Goal: Check status: Check status

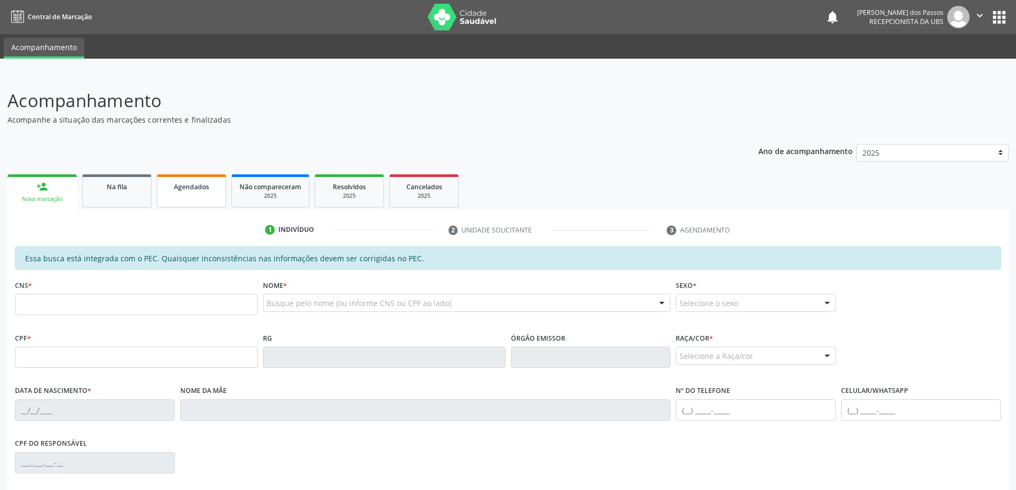
click at [188, 189] on span "Agendados" at bounding box center [191, 186] width 35 height 9
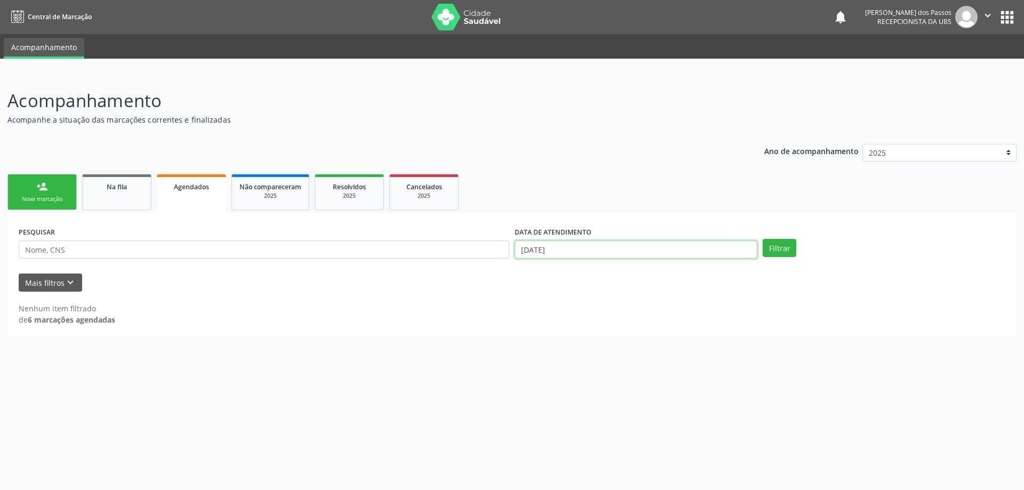
click at [545, 249] on input "[DATE]" at bounding box center [636, 250] width 243 height 18
click at [522, 270] on icon at bounding box center [519, 272] width 7 height 7
select select "7"
click at [637, 304] on span "1" at bounding box center [639, 303] width 21 height 21
type input "[DATE]"
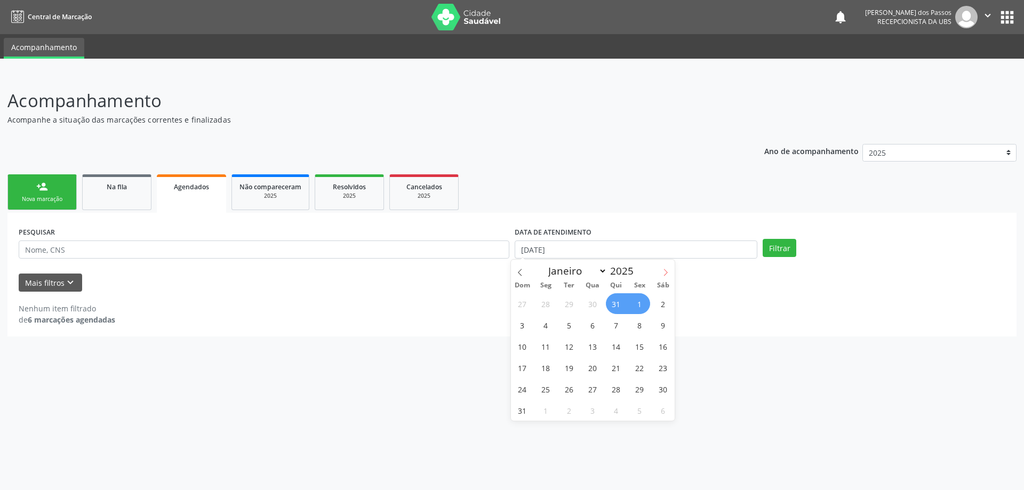
click at [663, 270] on icon at bounding box center [665, 272] width 7 height 7
select select "8"
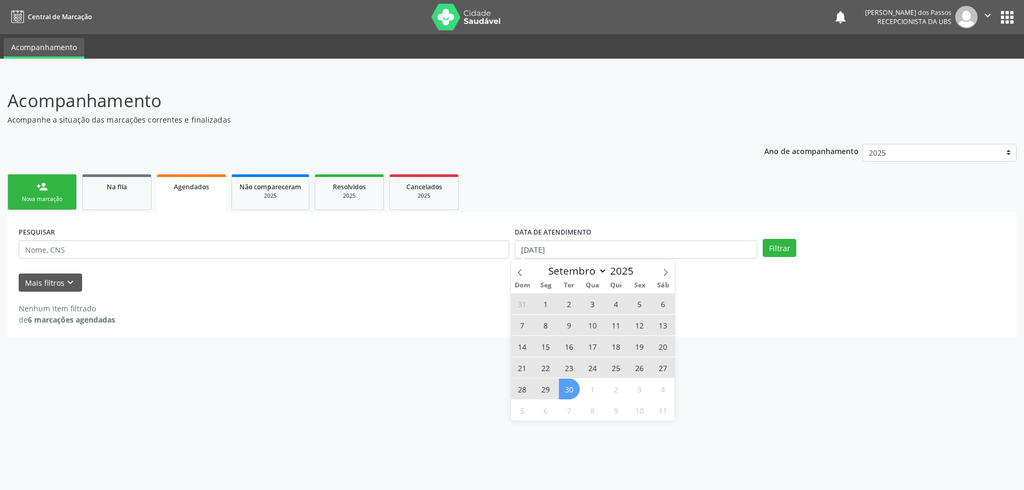
click at [570, 393] on span "30" at bounding box center [569, 389] width 21 height 21
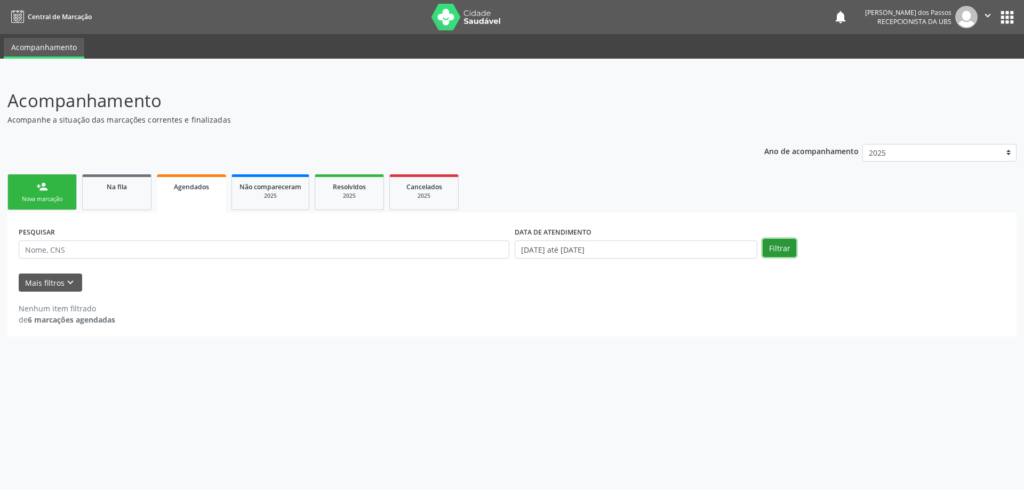
click at [782, 251] on button "Filtrar" at bounding box center [780, 248] width 34 height 18
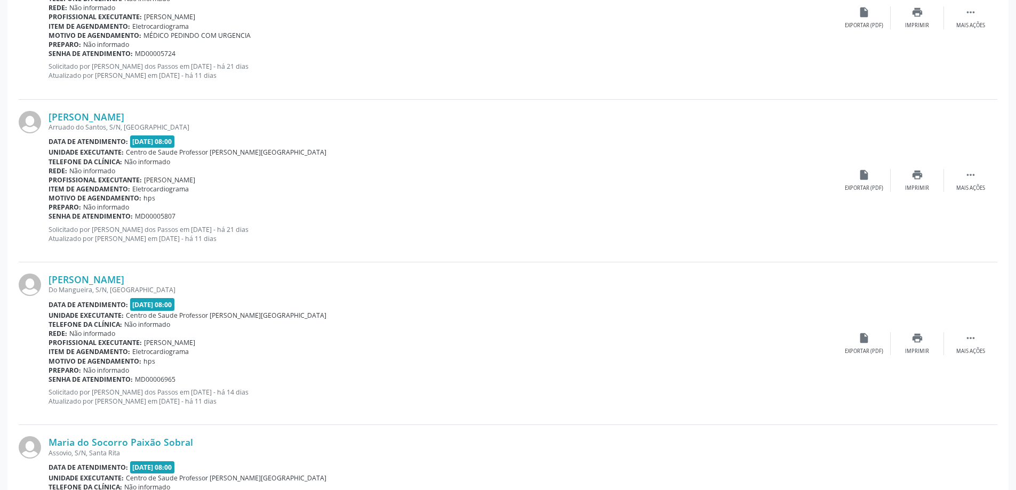
scroll to position [747, 0]
